Goal: Navigation & Orientation: Find specific page/section

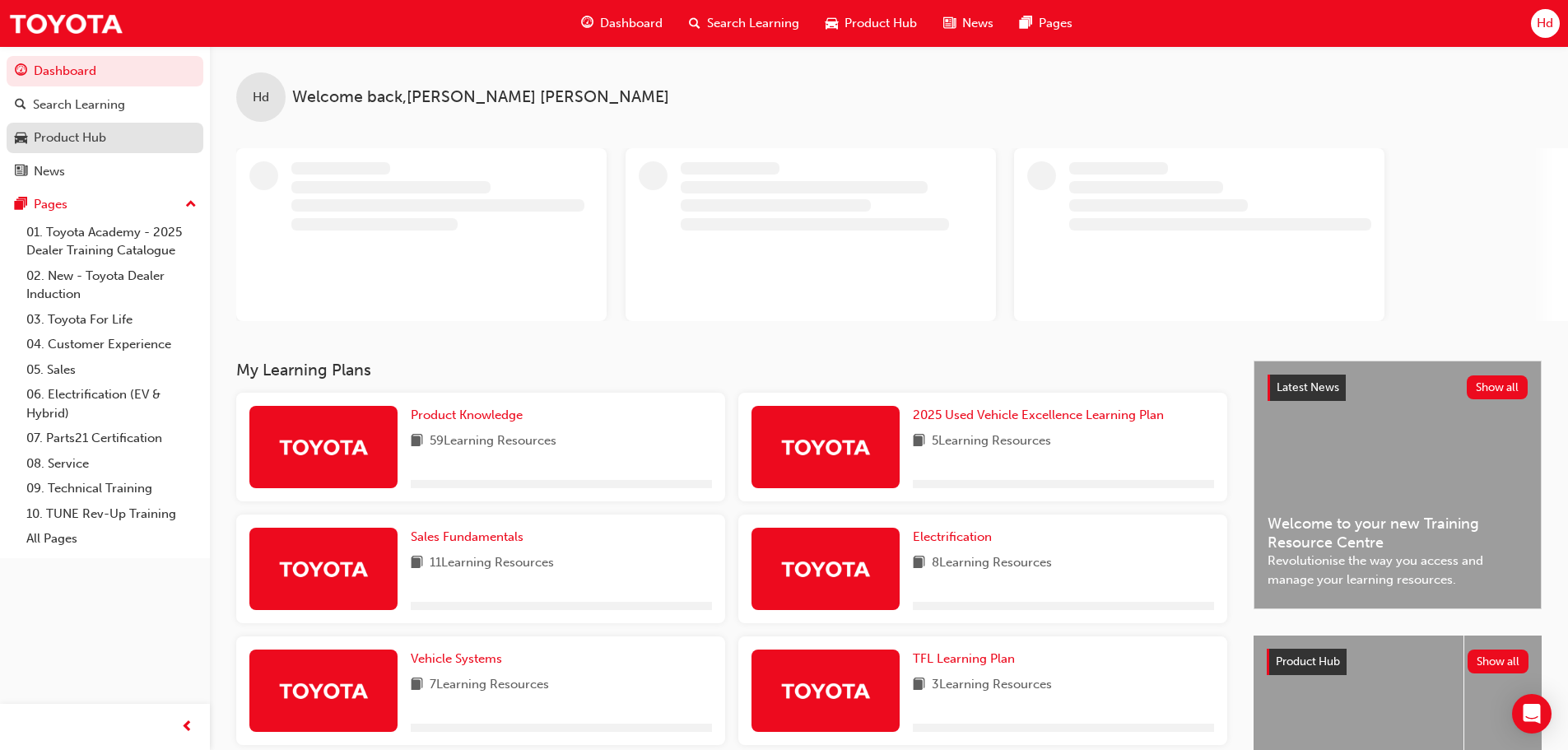
drag, startPoint x: 70, startPoint y: 136, endPoint x: 84, endPoint y: 136, distance: 14.0
click at [71, 136] on div "Product Hub" at bounding box center [69, 137] width 73 height 19
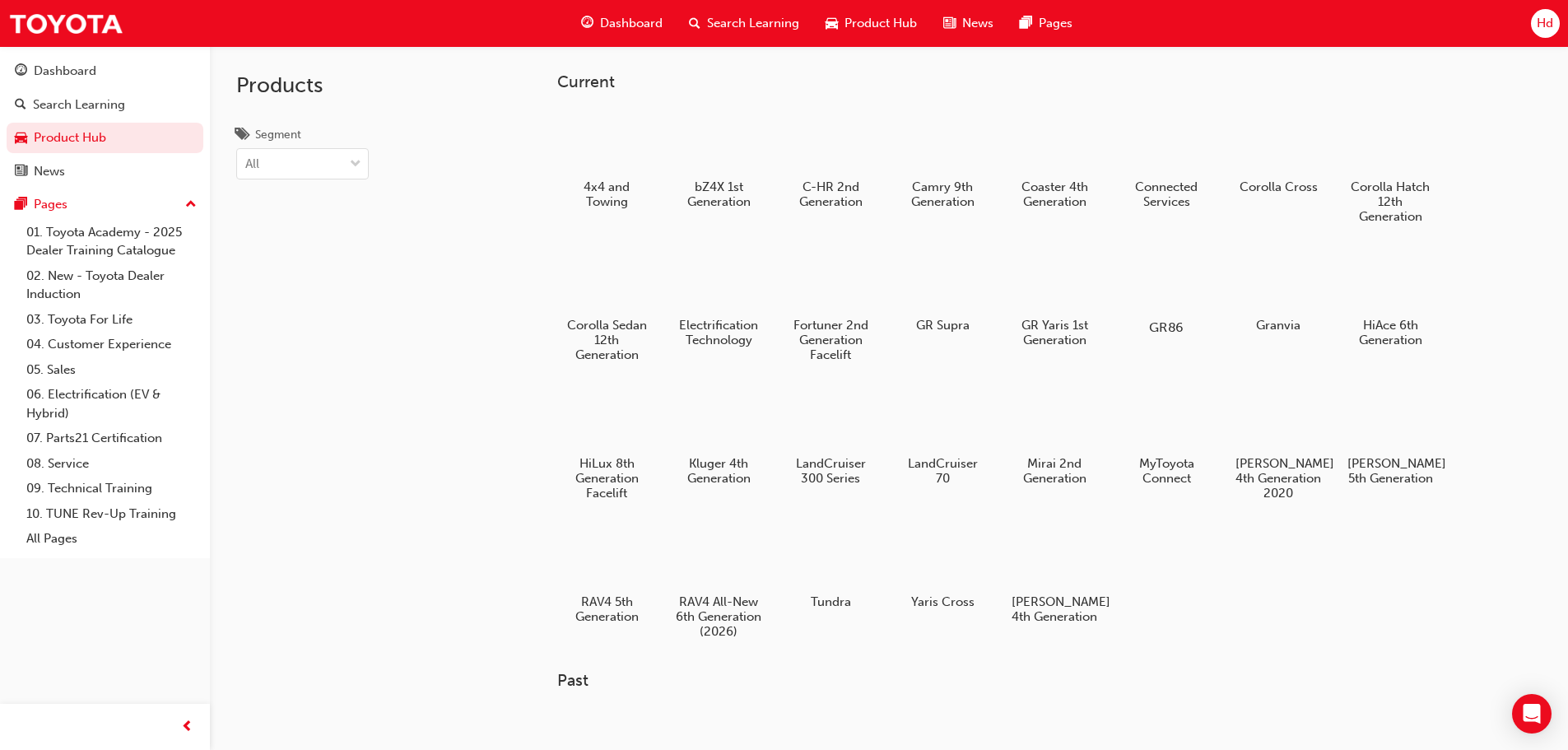
click at [1172, 283] on div at bounding box center [1165, 280] width 91 height 66
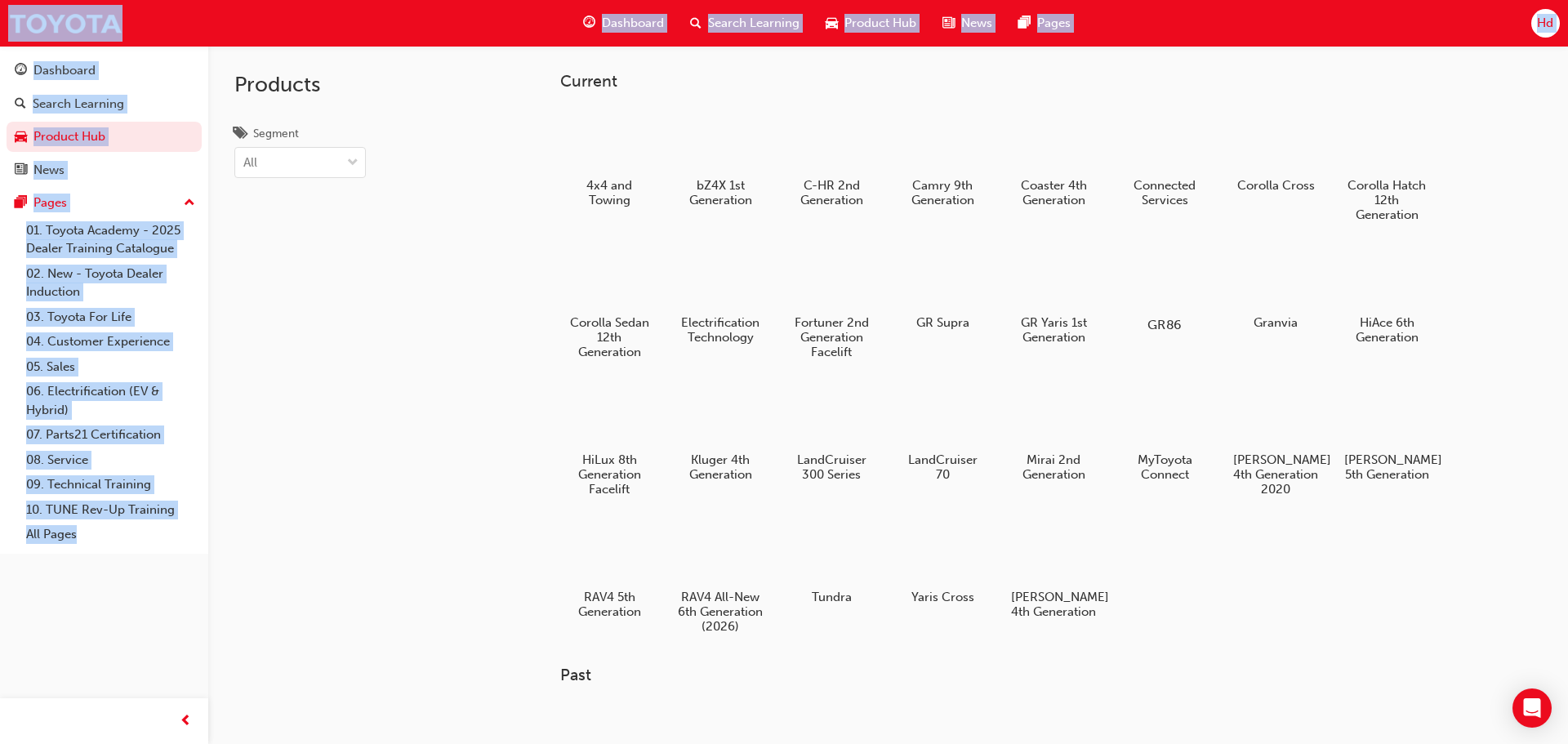
click at [1163, 281] on div "Products Segment All Current 4x4 and Towing bZ4X 1st Generation C-HR 2nd Genera…" at bounding box center [784, 415] width 1568 height 830
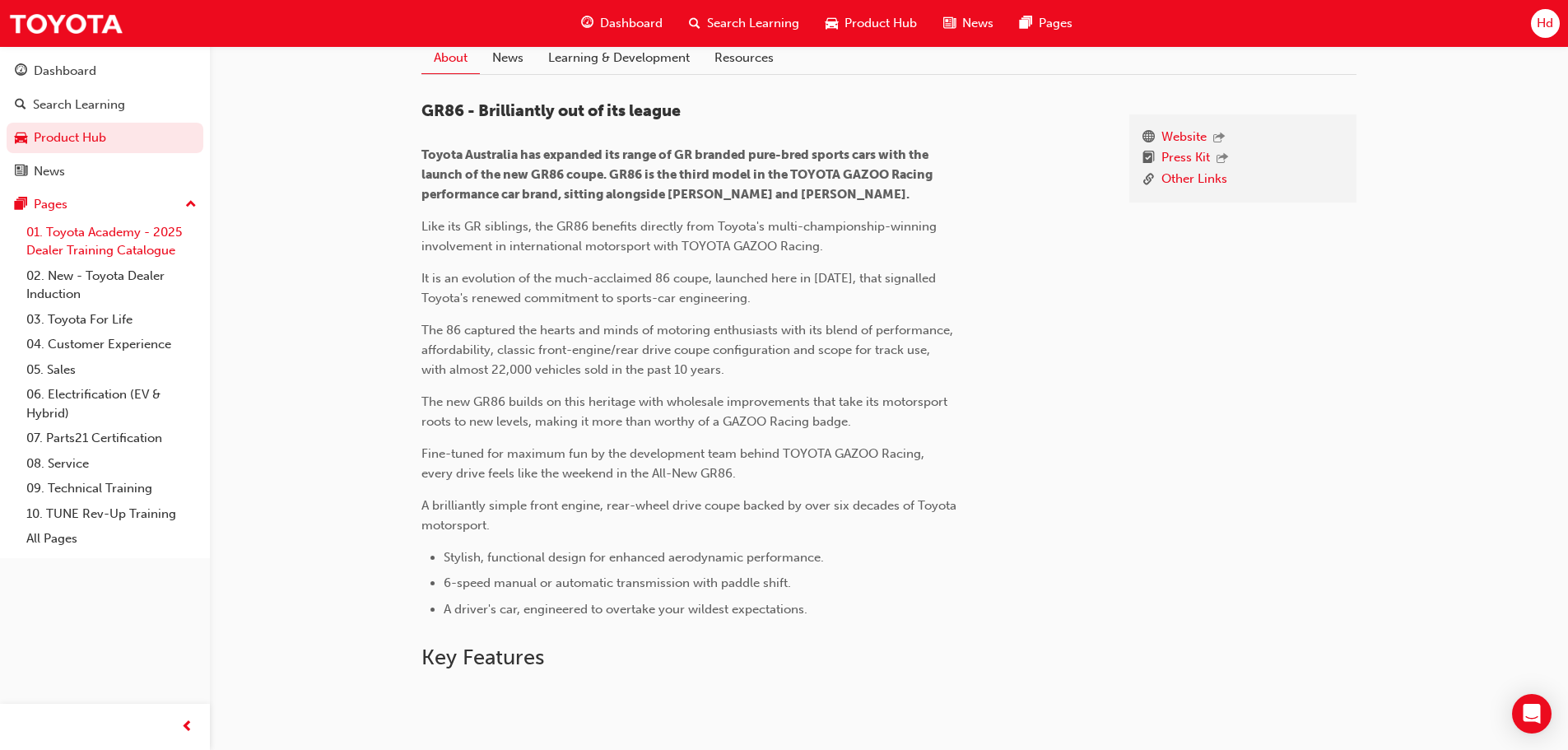
scroll to position [347, 0]
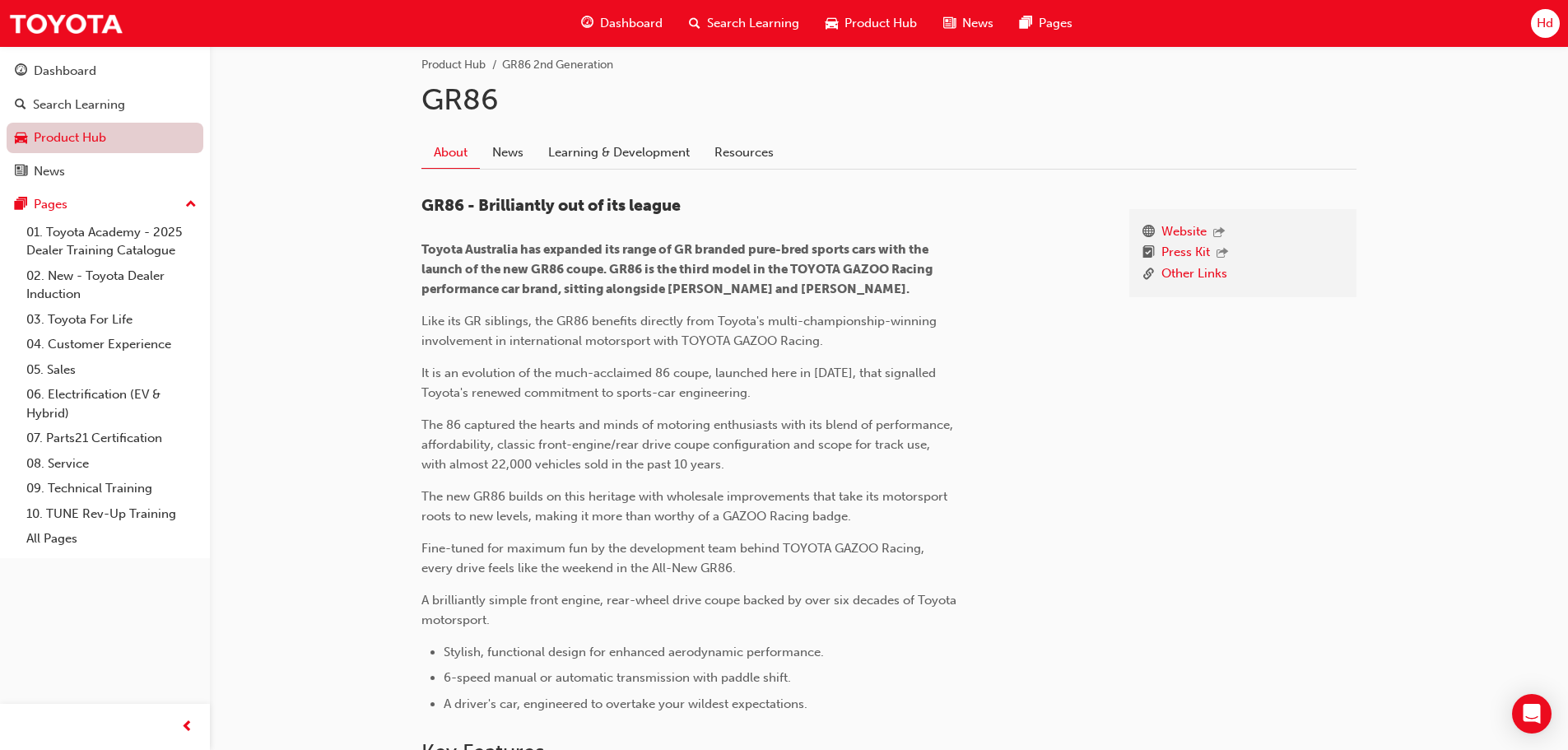
click at [72, 134] on link "Product Hub" at bounding box center [105, 138] width 197 height 30
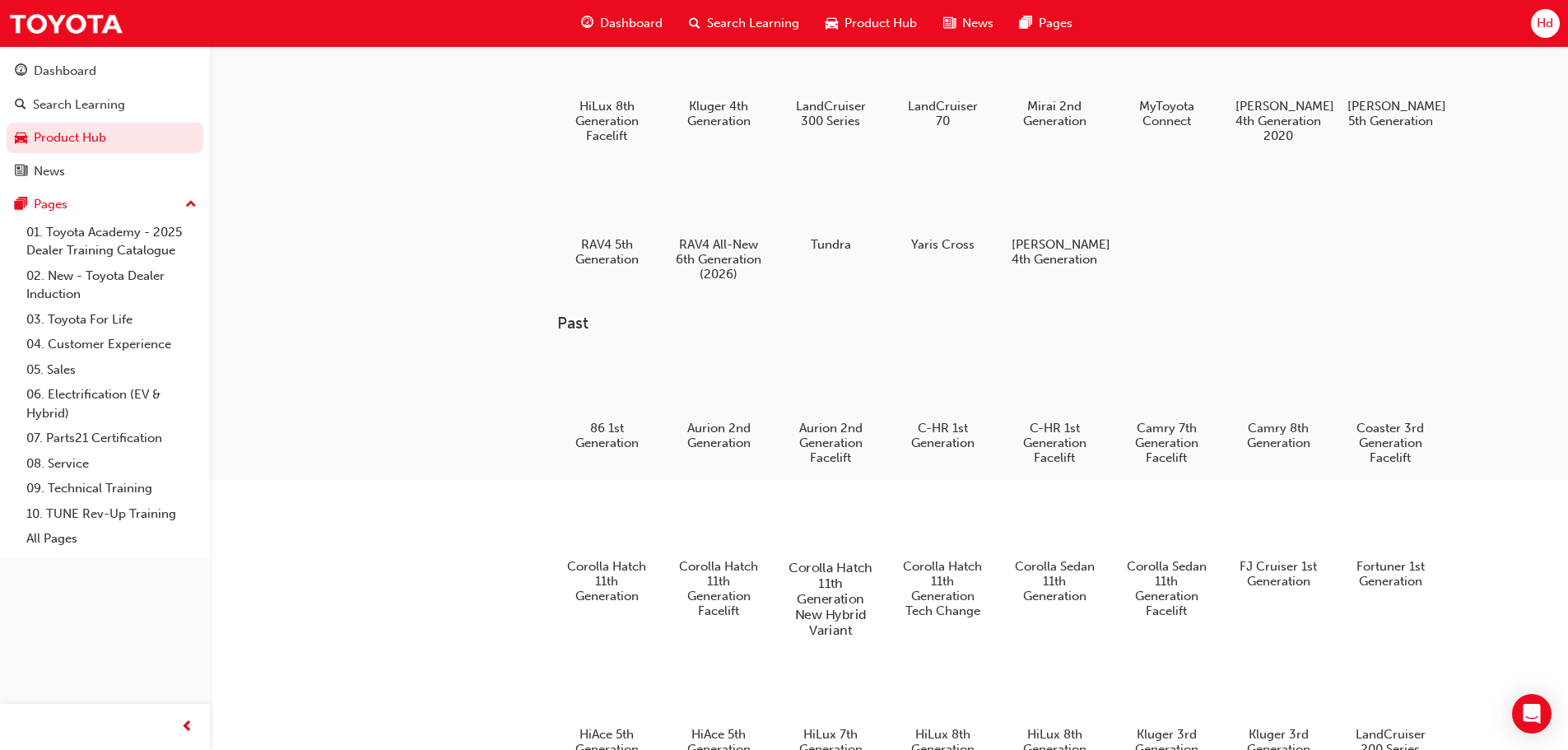
scroll to position [429, 0]
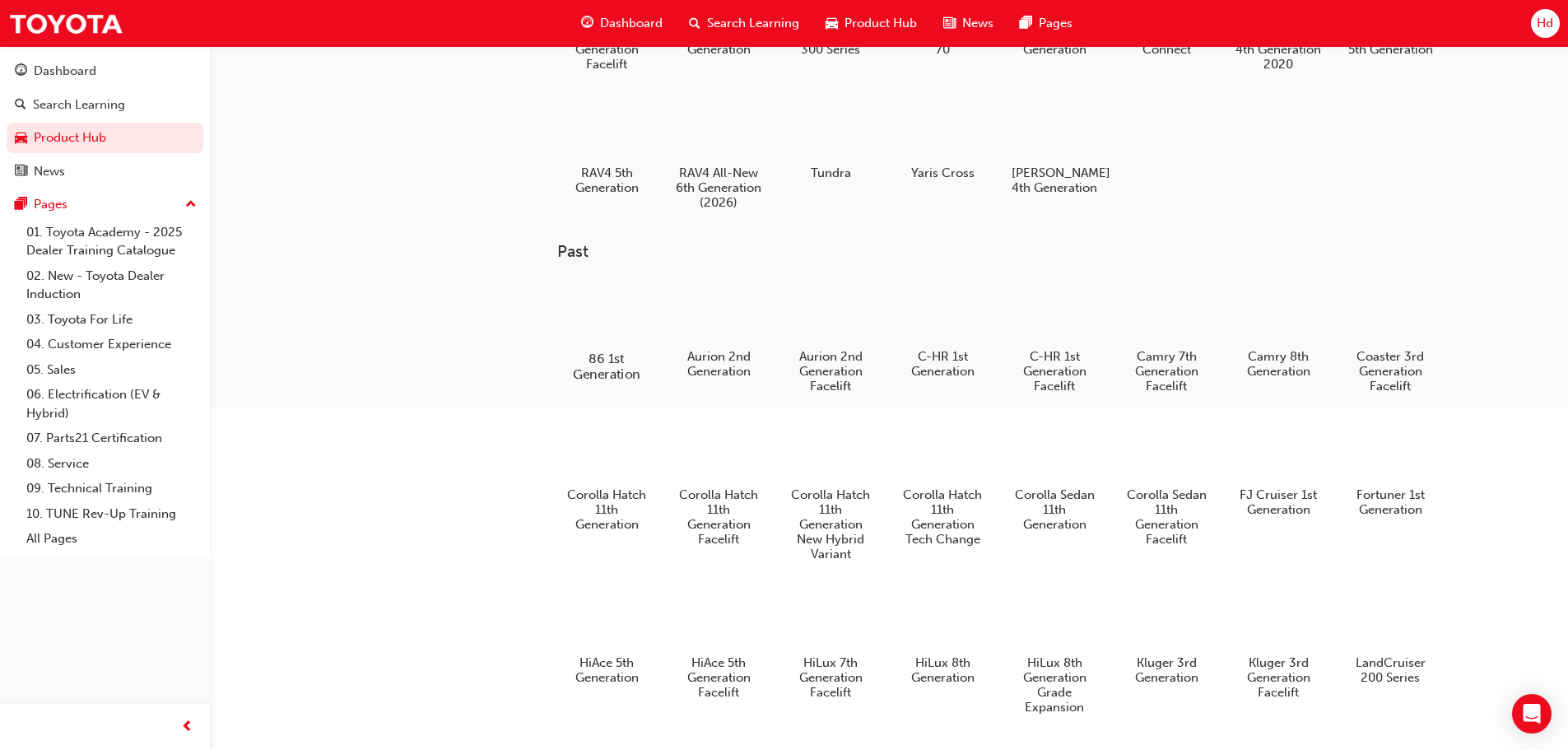
click at [599, 326] on div at bounding box center [606, 311] width 91 height 66
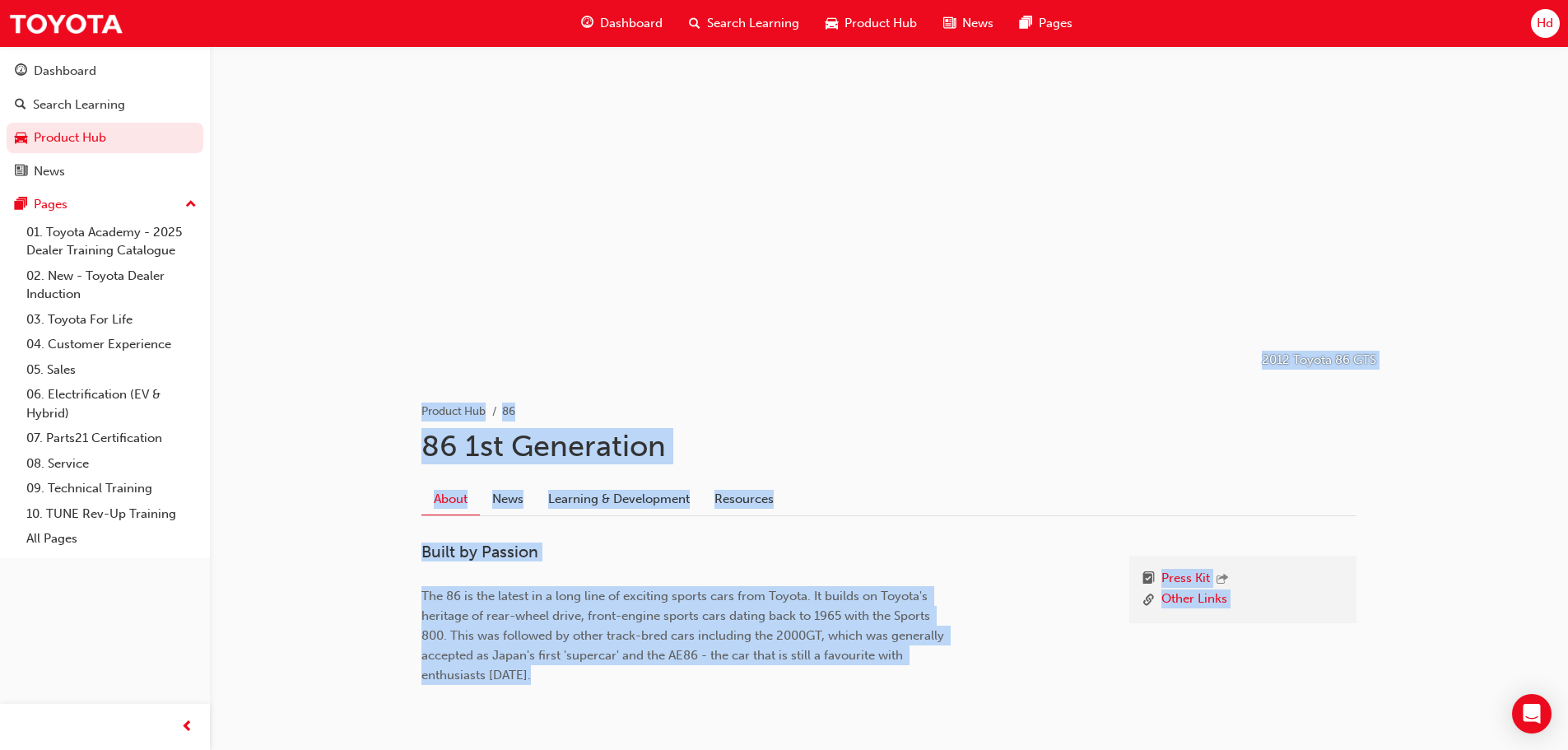
click at [599, 326] on div at bounding box center [889, 210] width 988 height 329
click at [76, 137] on link "Product Hub" at bounding box center [105, 138] width 197 height 30
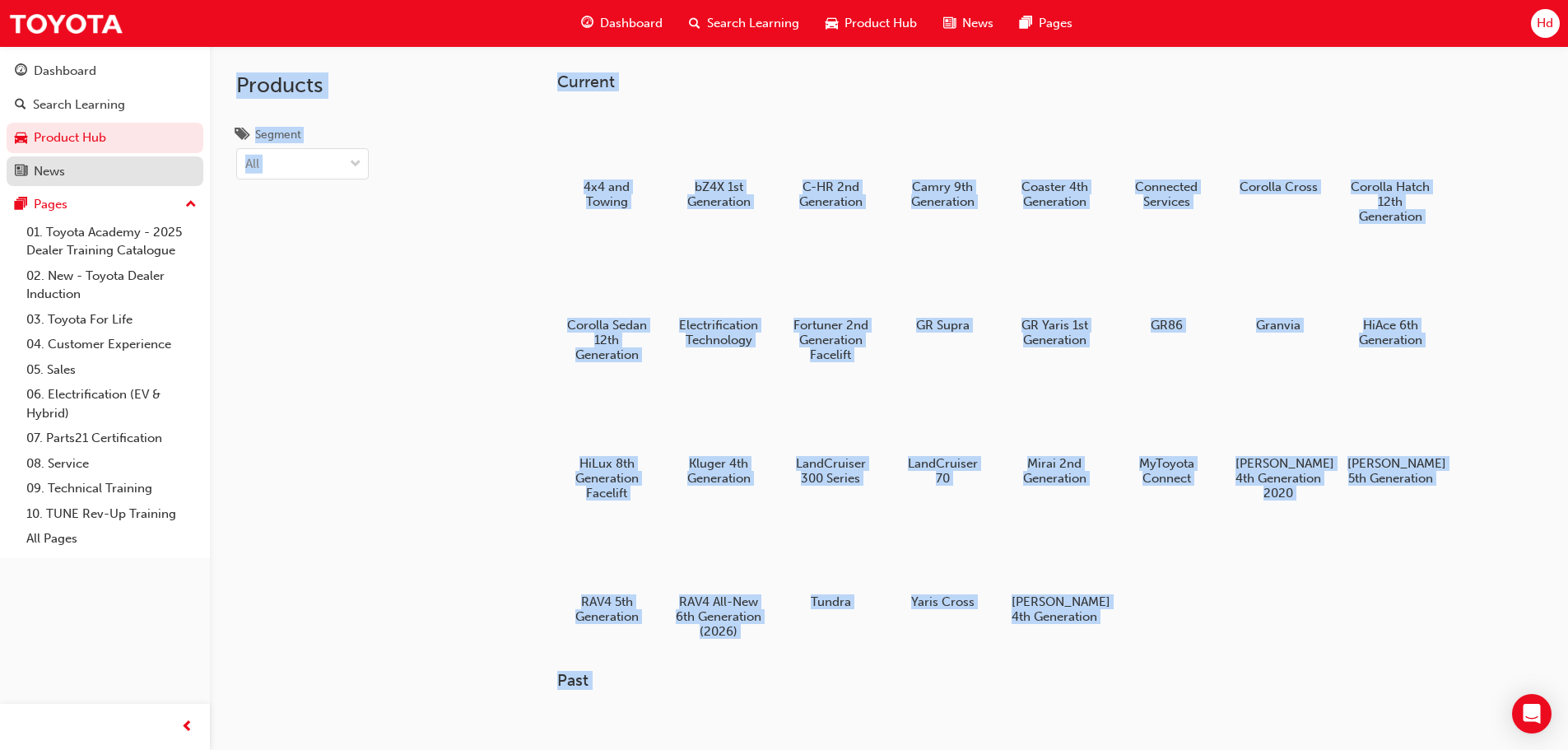
click at [68, 172] on div "News" at bounding box center [105, 172] width 180 height 21
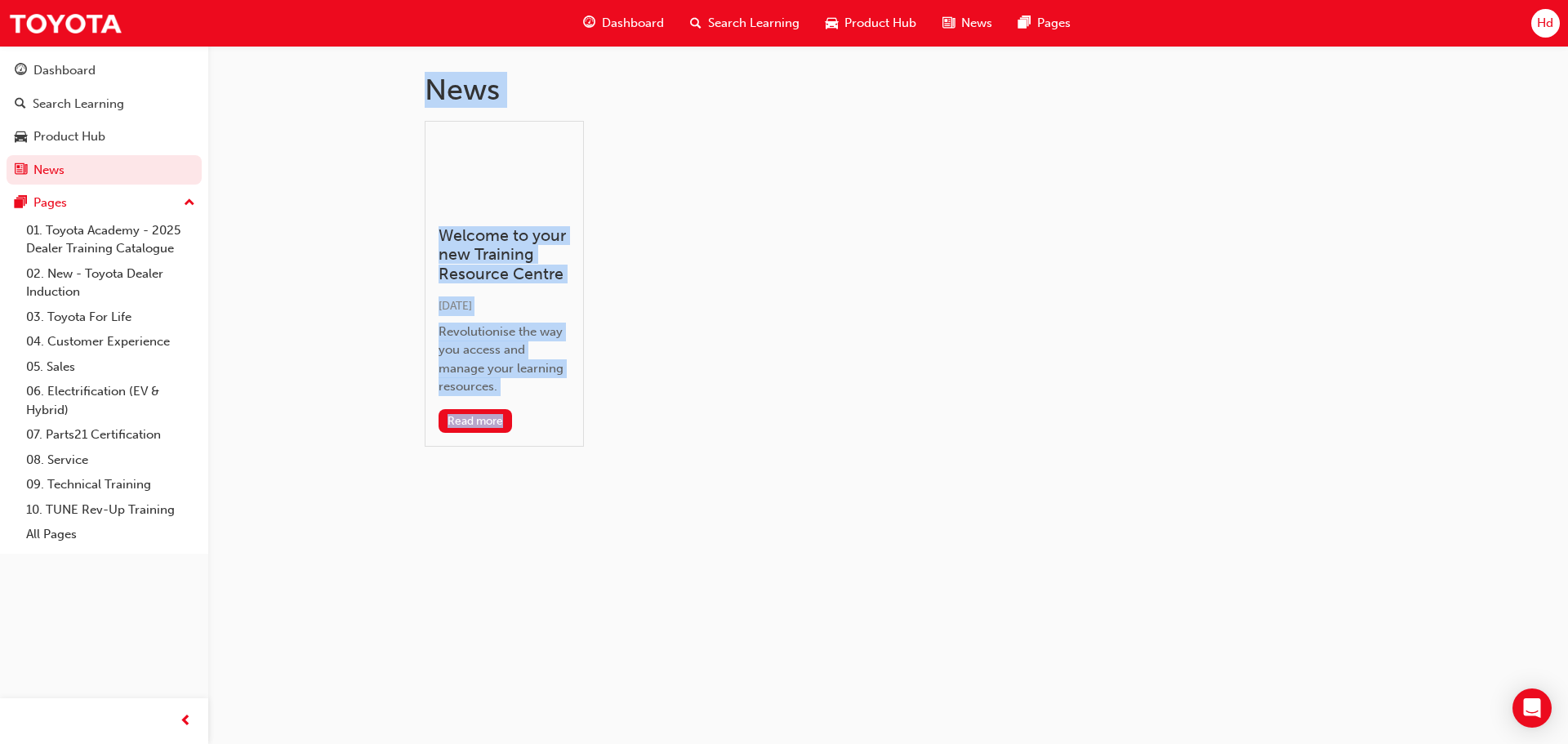
click at [894, 26] on span "Product Hub" at bounding box center [880, 23] width 72 height 19
